Goal: Information Seeking & Learning: Learn about a topic

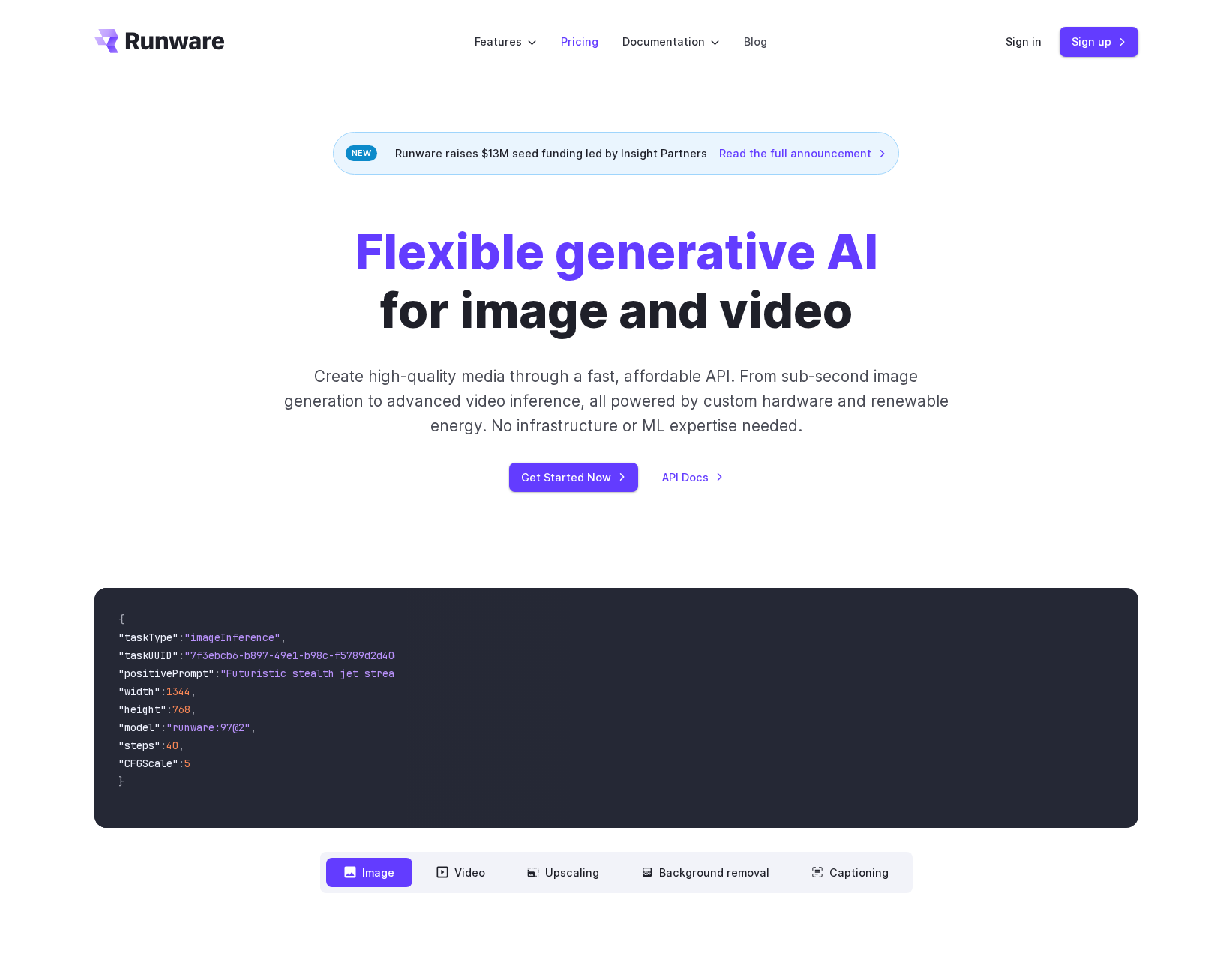
click at [579, 42] on link "Pricing" at bounding box center [579, 42] width 38 height 17
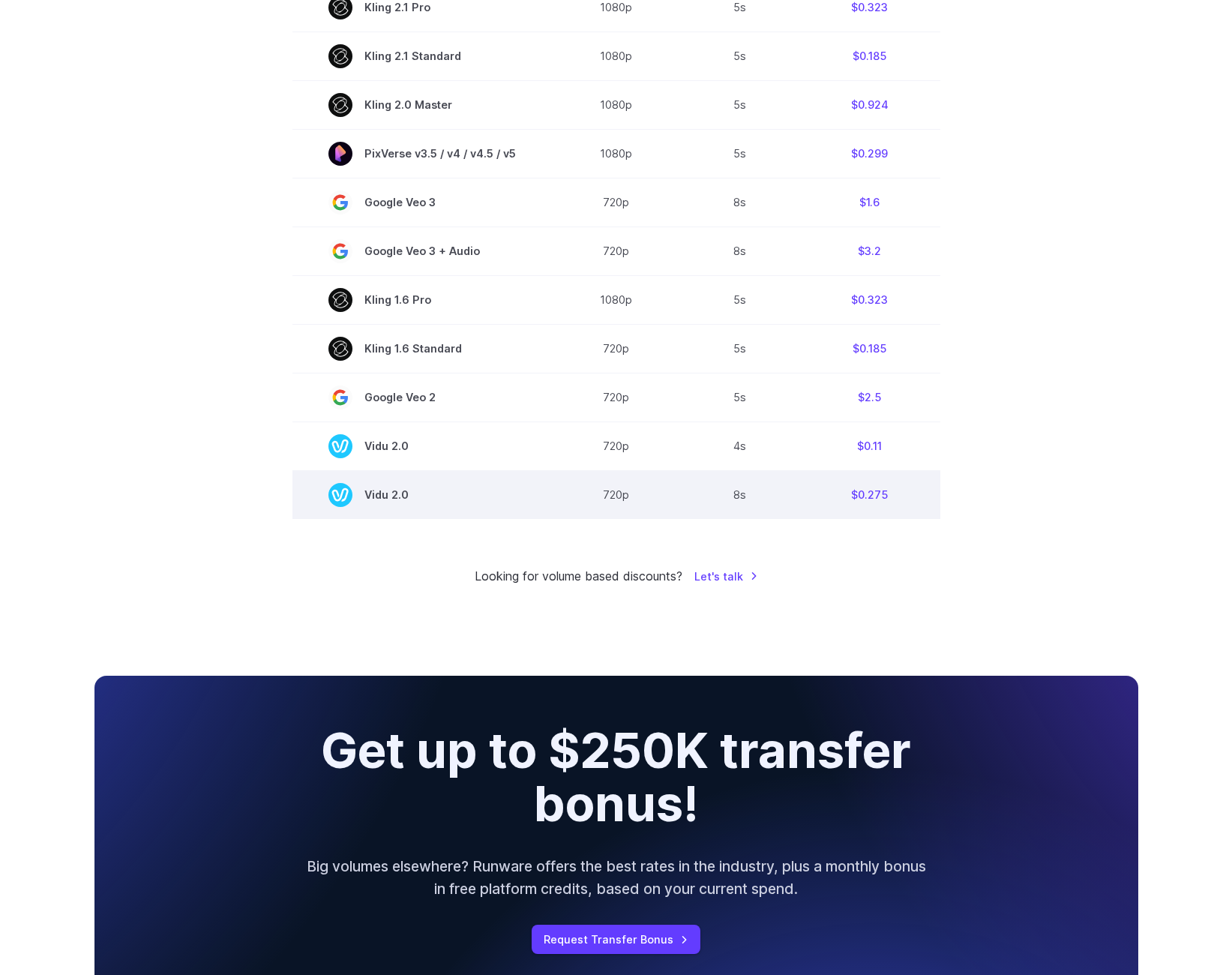
scroll to position [975, 0]
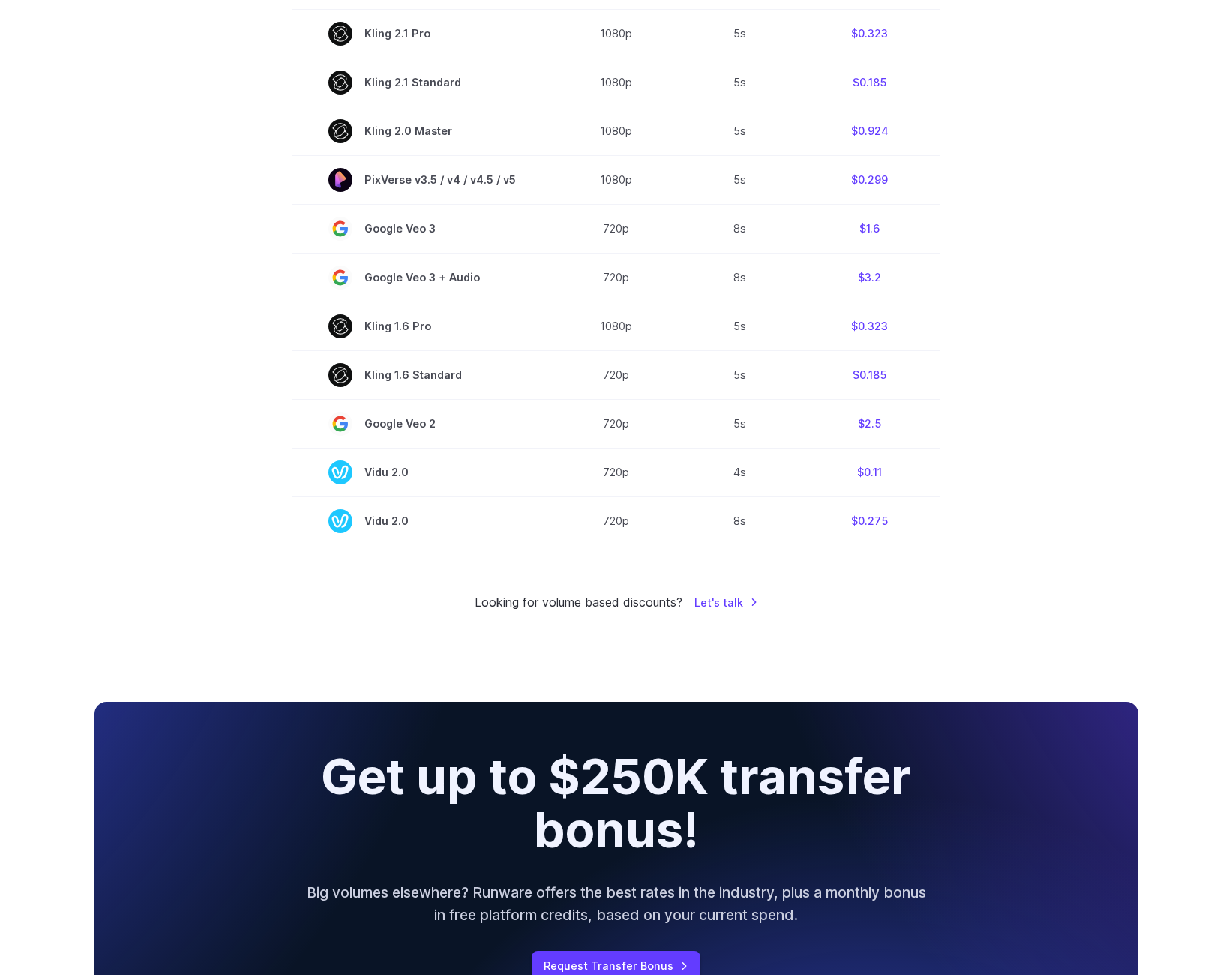
click at [1058, 476] on section "Model Resolution Duration Price / Video MiniMax Hailuo 02 768p 10s $0.56 MiniMa…" at bounding box center [616, 36] width 1043 height 1017
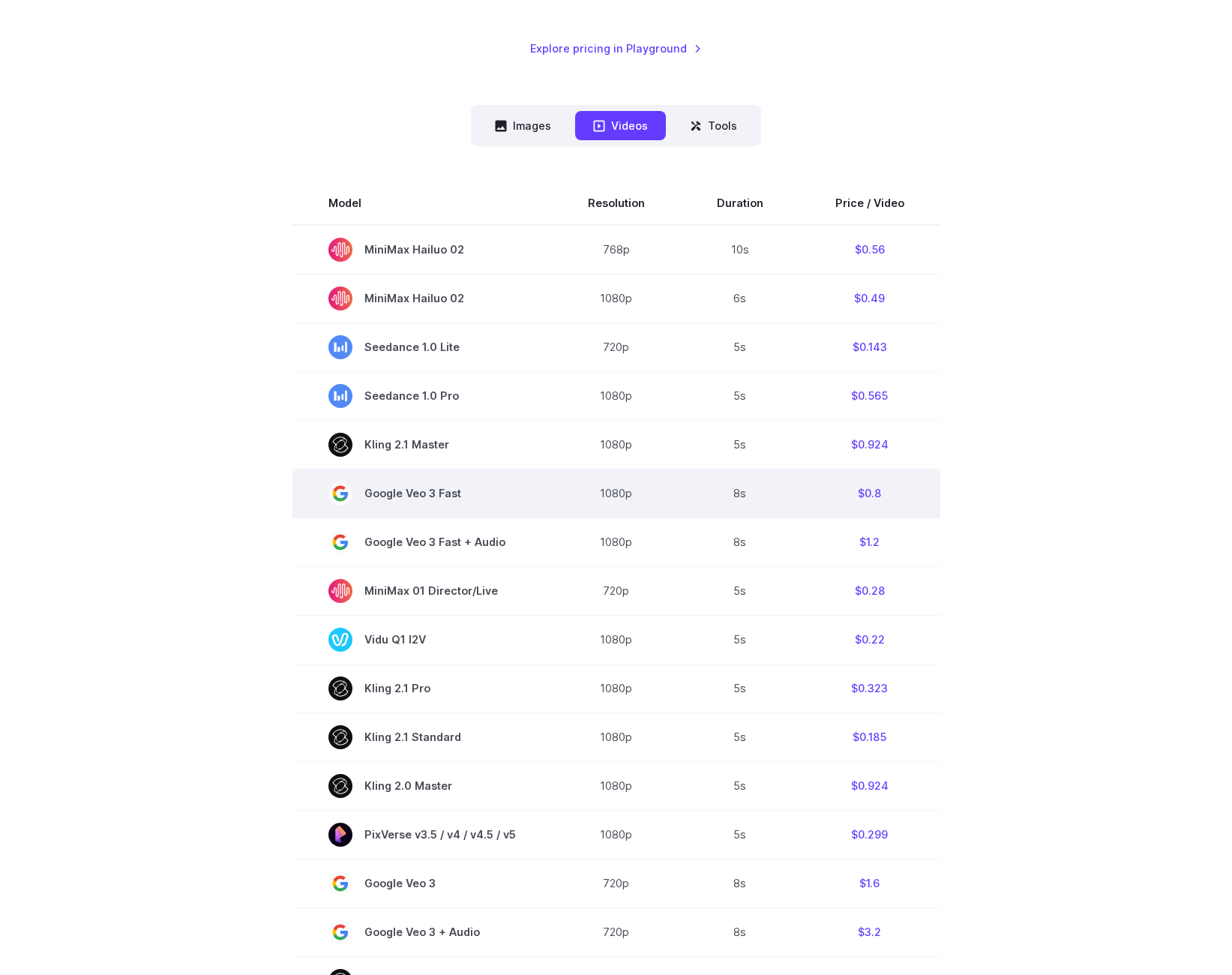
scroll to position [300, 0]
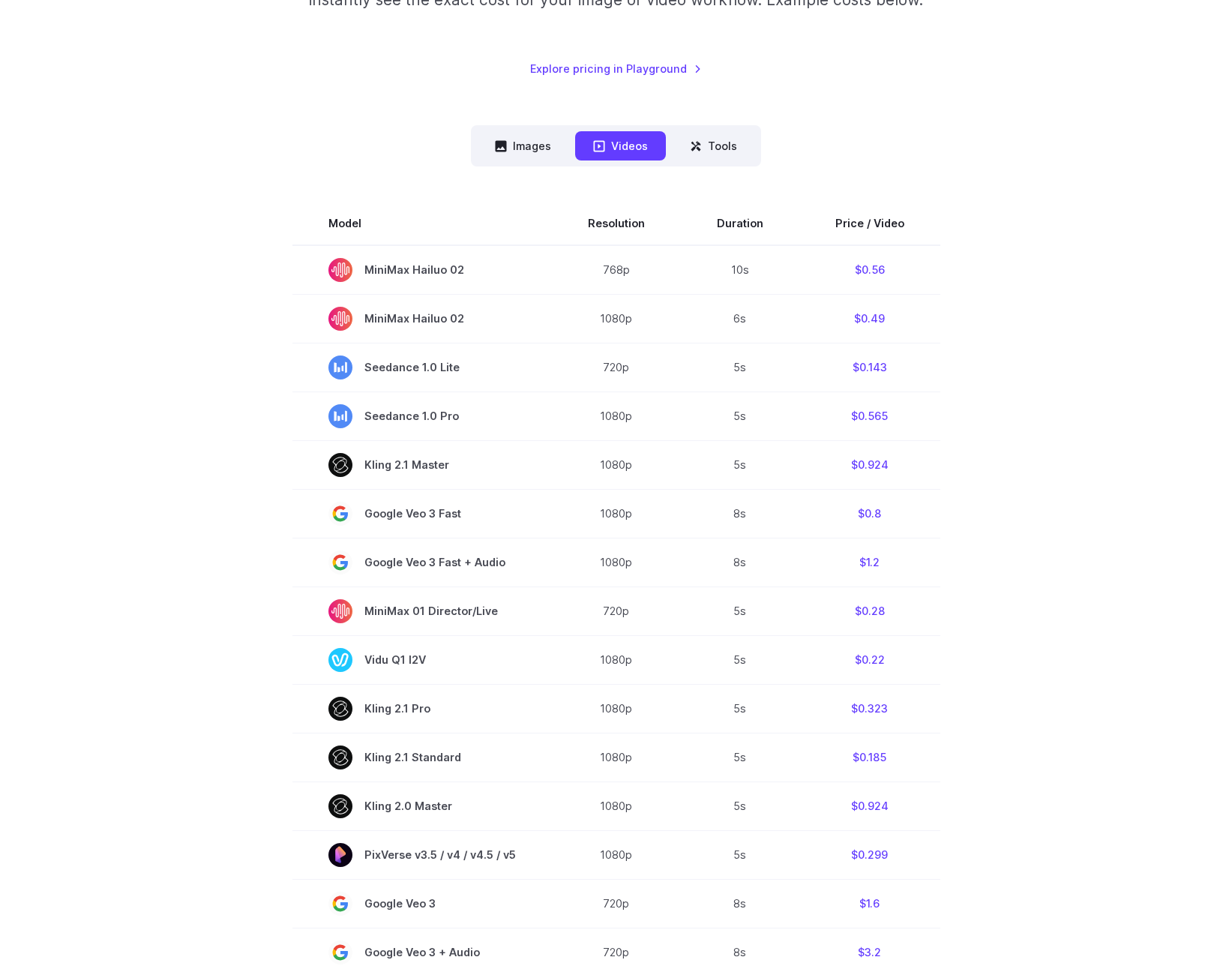
click at [572, 141] on nav "Images Videos Tools ****** ****** *****" at bounding box center [616, 145] width 290 height 42
click at [513, 139] on button "Images" at bounding box center [522, 146] width 92 height 29
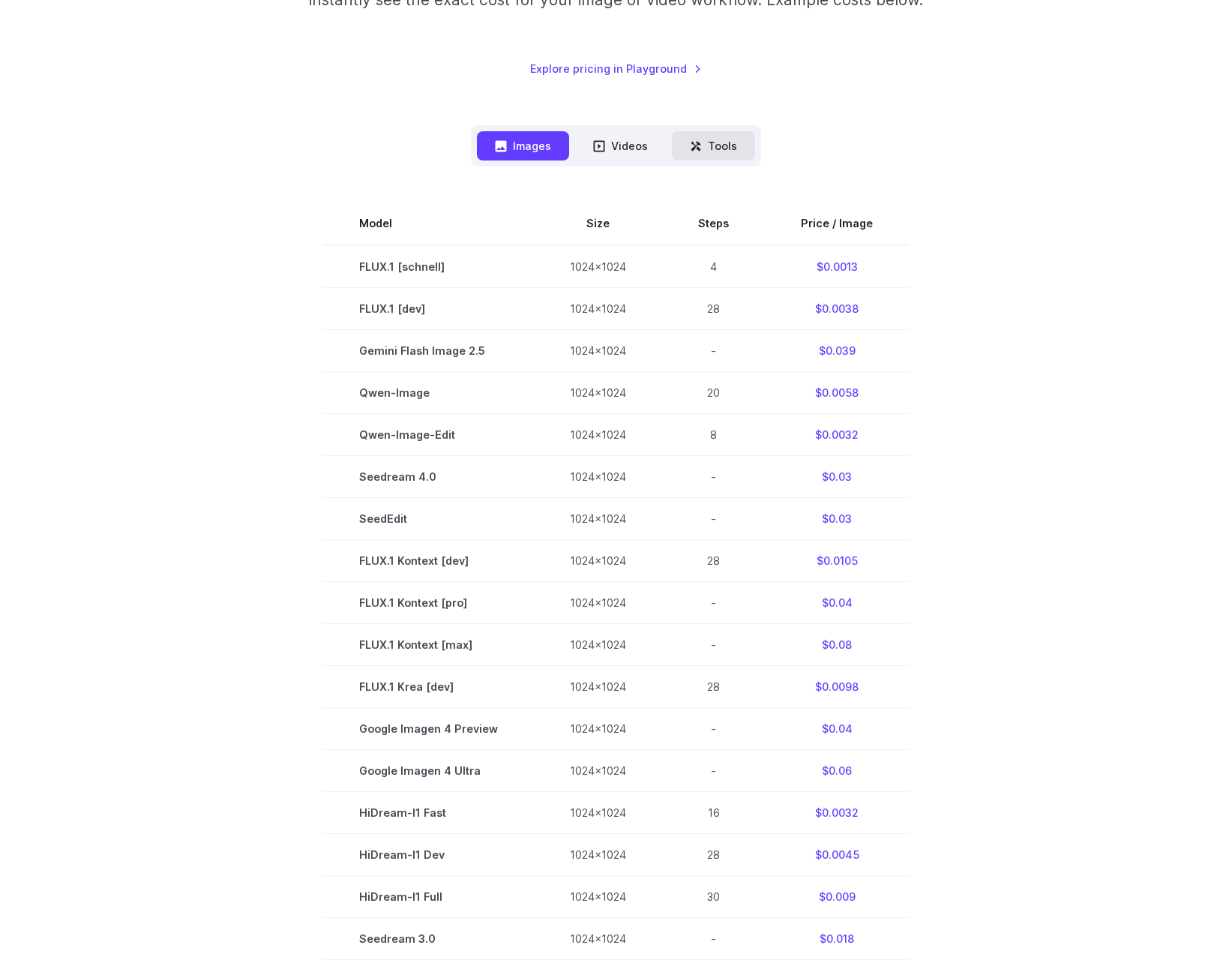
click at [720, 142] on button "Tools" at bounding box center [714, 146] width 83 height 29
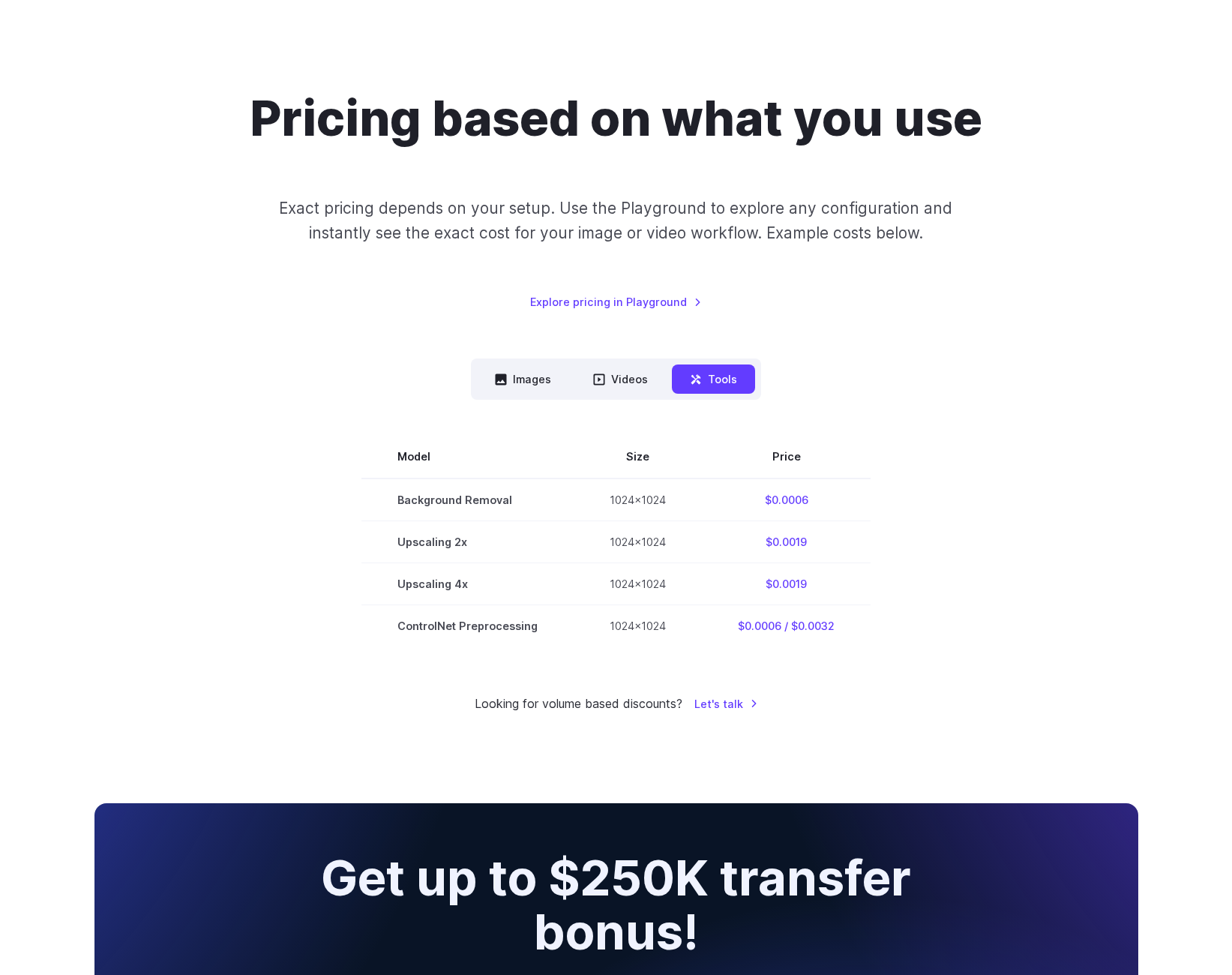
scroll to position [0, 0]
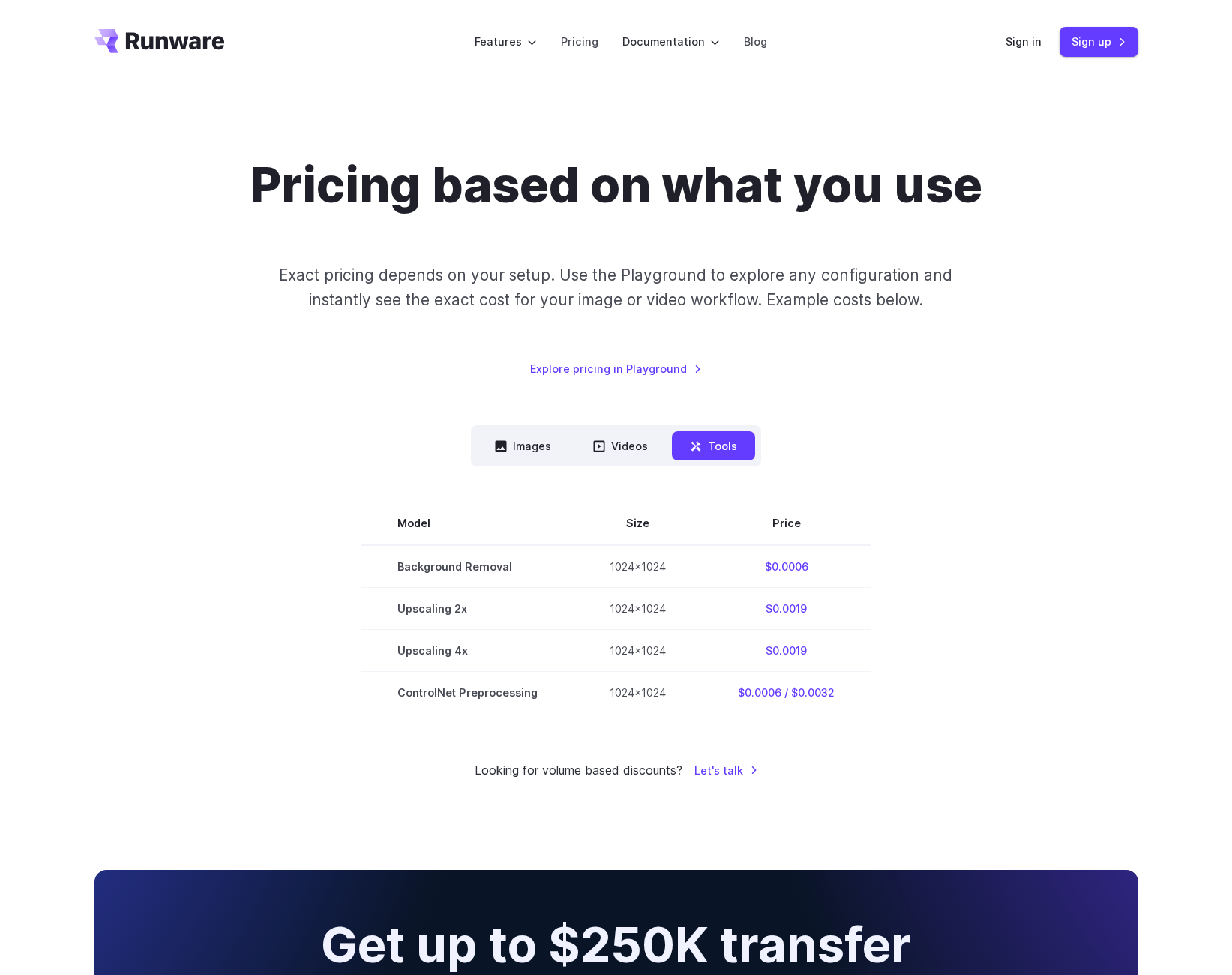
click at [151, 41] on icon "Go to /" at bounding box center [175, 41] width 99 height 17
